Goal: Task Accomplishment & Management: Use online tool/utility

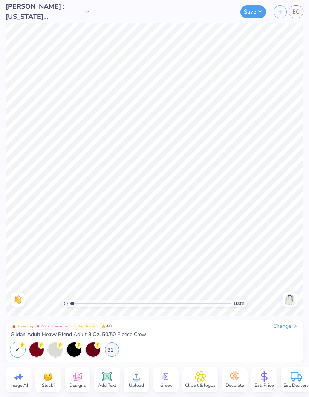
click at [283, 297] on img at bounding box center [289, 300] width 12 height 12
click at [304, 7] on div "Save EC" at bounding box center [201, 11] width 214 height 23
click at [298, 8] on span "EC" at bounding box center [295, 12] width 7 height 9
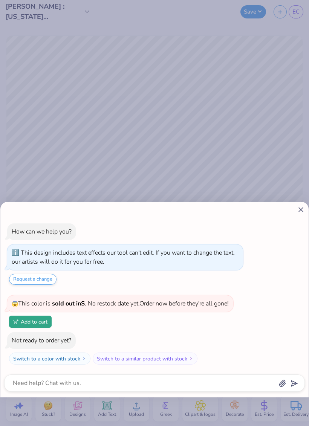
click at [262, 158] on div "How can we help you? This design includes text effects our tool can't edit. If …" at bounding box center [154, 213] width 309 height 426
type textarea "x"
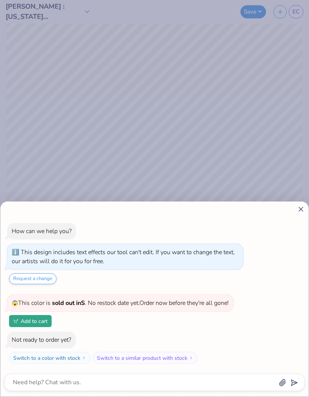
click at [303, 209] on icon at bounding box center [301, 209] width 8 height 8
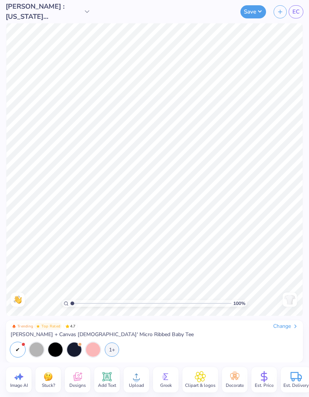
type textarea "x"
click at [98, 347] on div at bounding box center [93, 350] width 14 height 14
click at [116, 347] on div "1+" at bounding box center [112, 350] width 14 height 14
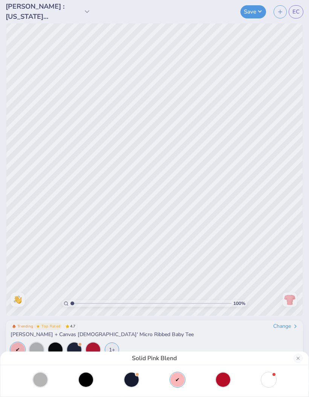
click at [93, 377] on div at bounding box center [86, 380] width 14 height 14
click at [91, 351] on div "Solid Blk Blend" at bounding box center [154, 198] width 309 height 397
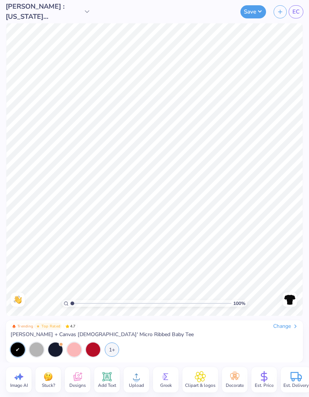
click at [99, 348] on div at bounding box center [93, 350] width 14 height 14
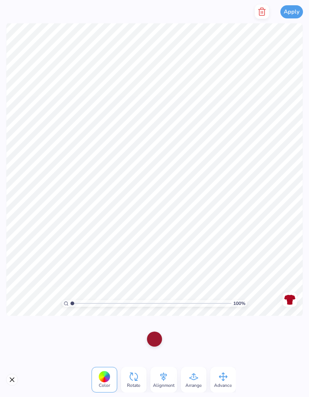
click at [157, 343] on div at bounding box center [154, 339] width 15 height 15
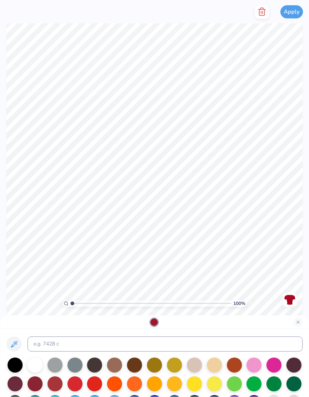
click at [36, 367] on div at bounding box center [34, 365] width 15 height 15
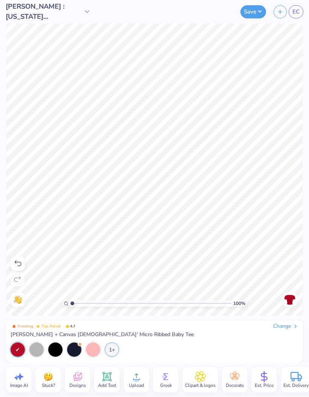
click at [292, 324] on div "Change" at bounding box center [285, 326] width 25 height 7
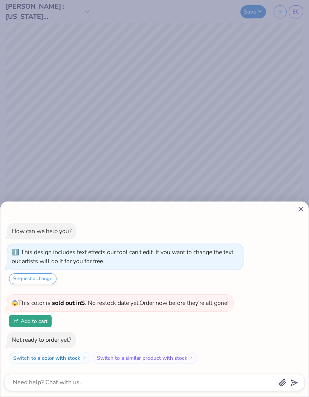
click at [303, 206] on icon at bounding box center [301, 209] width 8 height 8
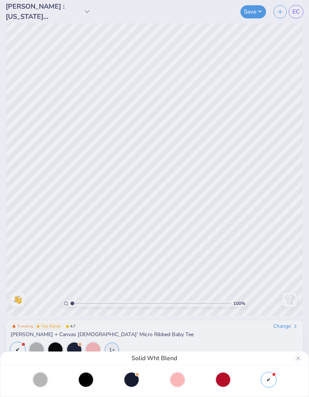
click at [76, 347] on div "Solid Wht Blend" at bounding box center [154, 198] width 309 height 397
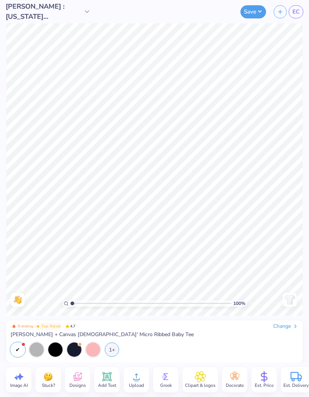
click at [72, 353] on div at bounding box center [74, 350] width 14 height 14
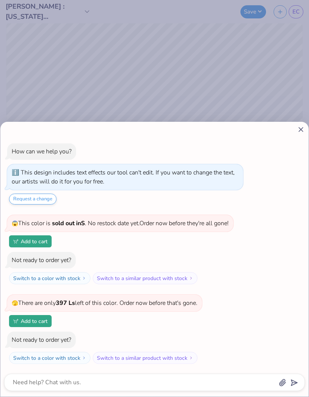
click at [304, 131] on icon at bounding box center [301, 130] width 8 height 8
type textarea "x"
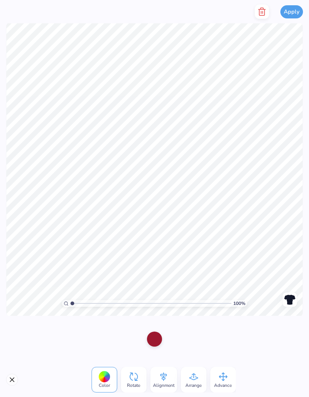
click at [155, 345] on div at bounding box center [154, 339] width 15 height 15
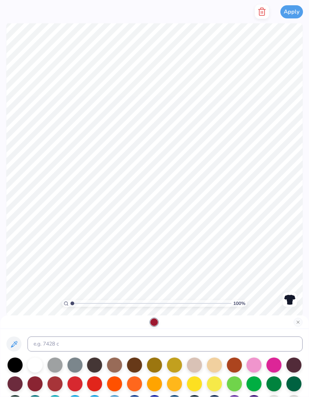
click at [40, 370] on div at bounding box center [34, 365] width 15 height 15
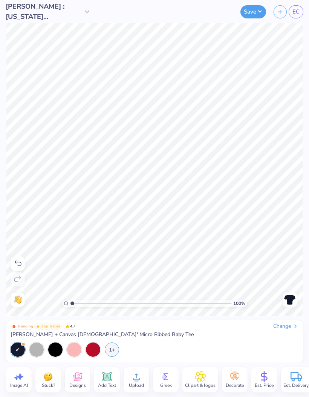
click at [256, 15] on button "Save" at bounding box center [253, 11] width 26 height 13
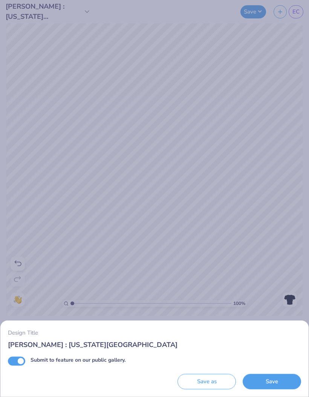
click at [281, 383] on button "Save" at bounding box center [271, 381] width 58 height 15
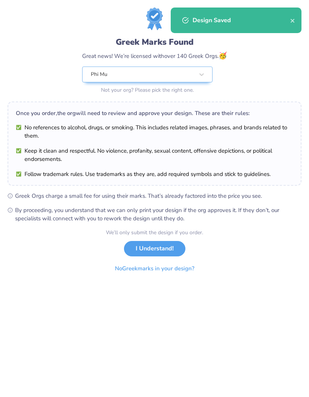
click at [167, 251] on button "I Understand!" at bounding box center [154, 248] width 61 height 15
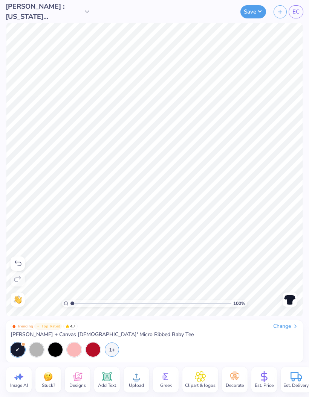
click at [294, 9] on span "EC" at bounding box center [295, 12] width 7 height 9
